Goal: Task Accomplishment & Management: Complete application form

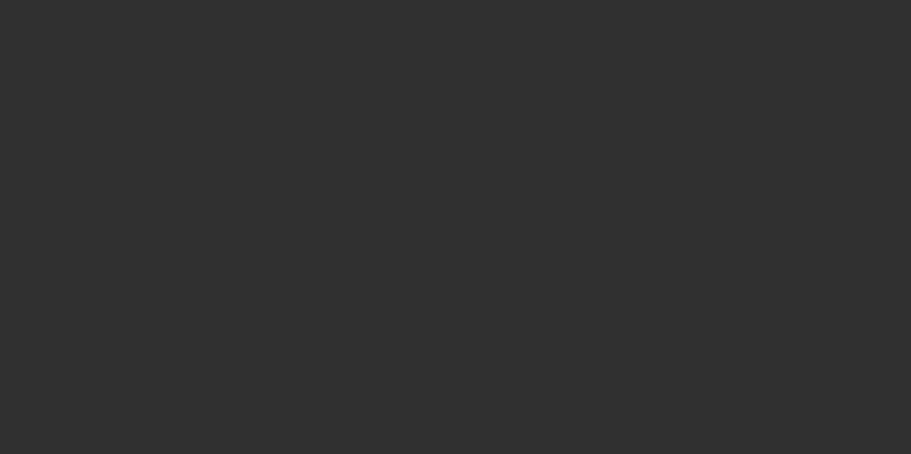
click at [479, 202] on div at bounding box center [455, 227] width 911 height 454
click at [481, 209] on div at bounding box center [455, 227] width 911 height 454
